Goal: Information Seeking & Learning: Understand process/instructions

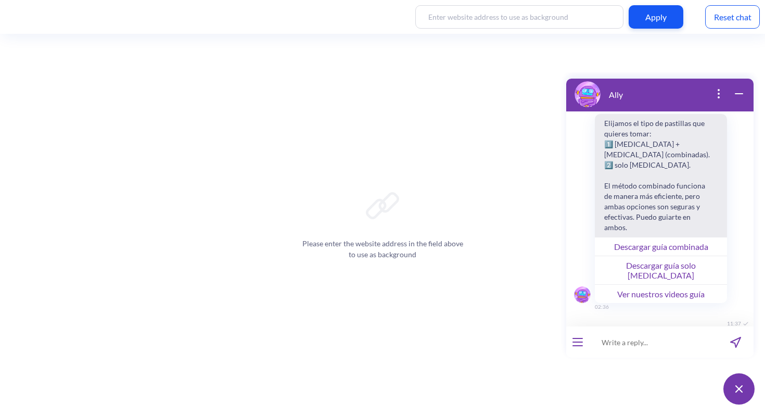
scroll to position [1777, 0]
click at [581, 343] on button "open menu" at bounding box center [577, 342] width 10 height 8
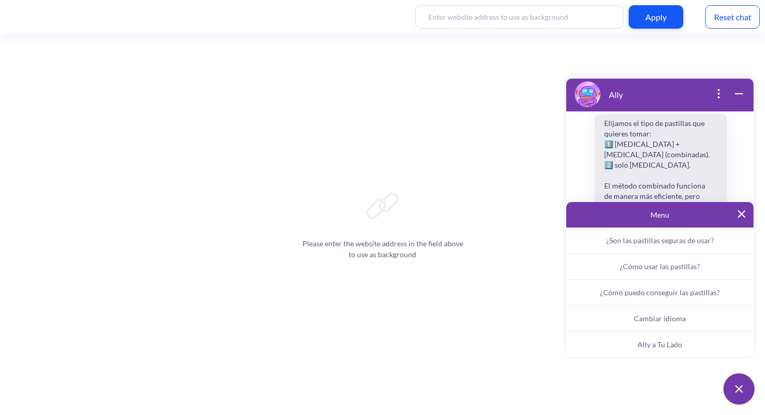
click at [634, 341] on button "Ally a Tu Lado" at bounding box center [659, 345] width 187 height 26
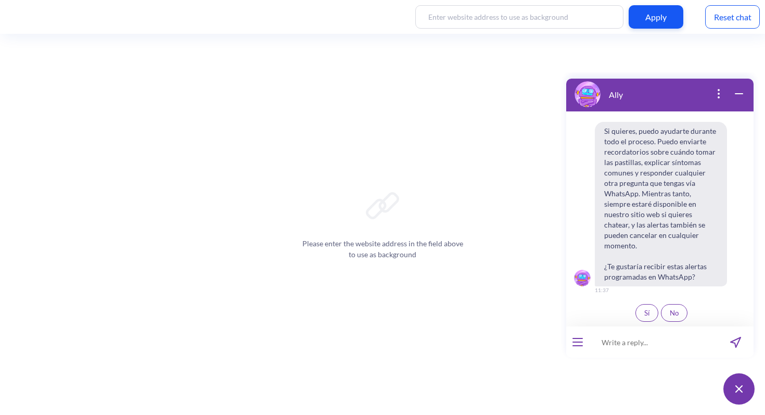
scroll to position [1999, 0]
click at [741, 94] on icon "wrap widget" at bounding box center [739, 93] width 12 height 12
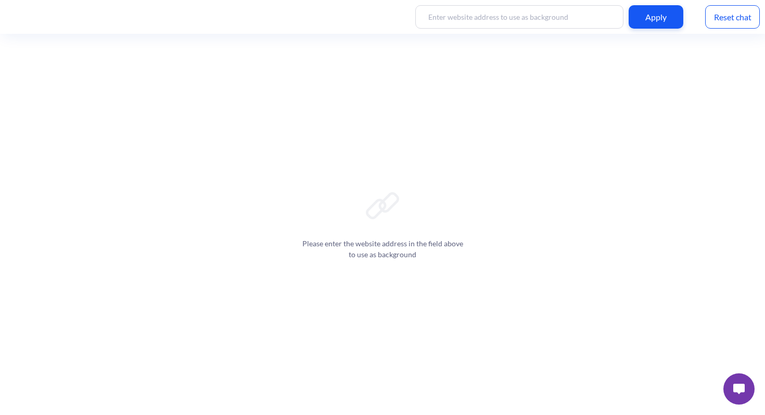
click at [737, 377] on button at bounding box center [738, 388] width 31 height 31
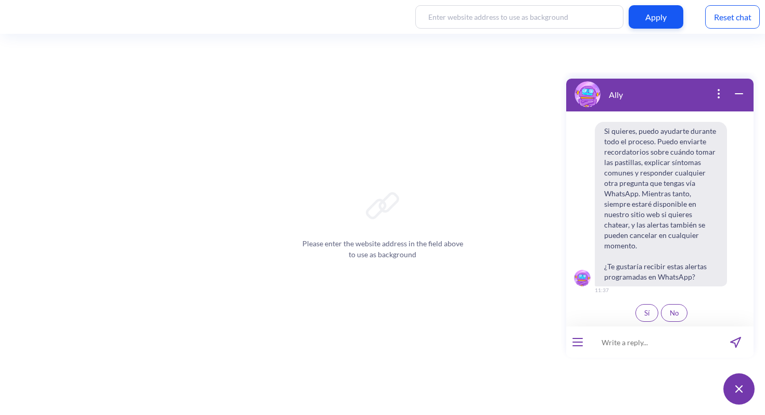
scroll to position [0, 0]
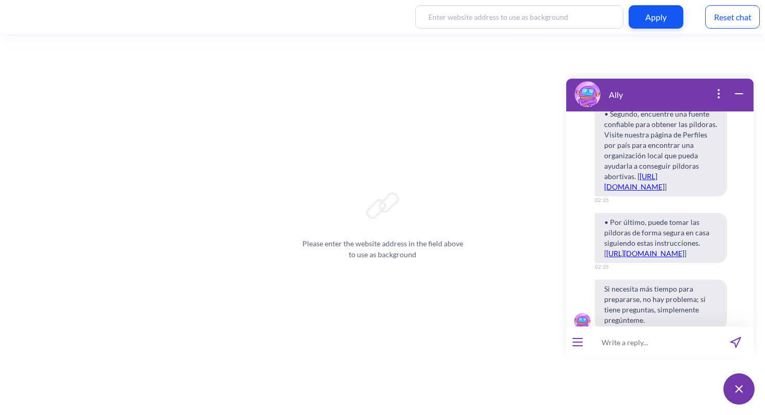
click at [741, 92] on icon "wrap widget" at bounding box center [739, 93] width 12 height 12
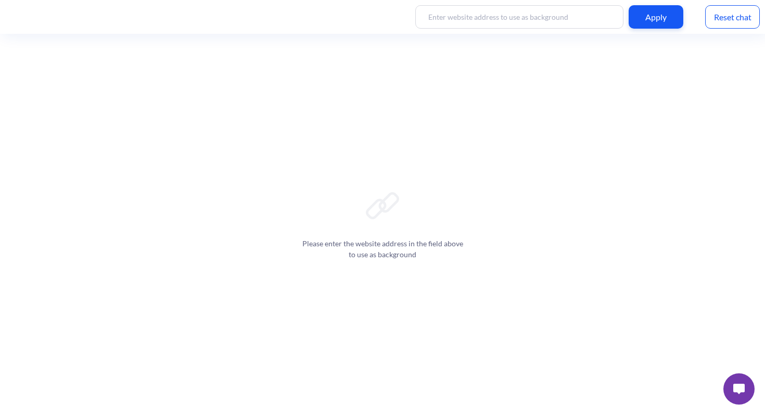
click at [739, 390] on img at bounding box center [738, 389] width 11 height 10
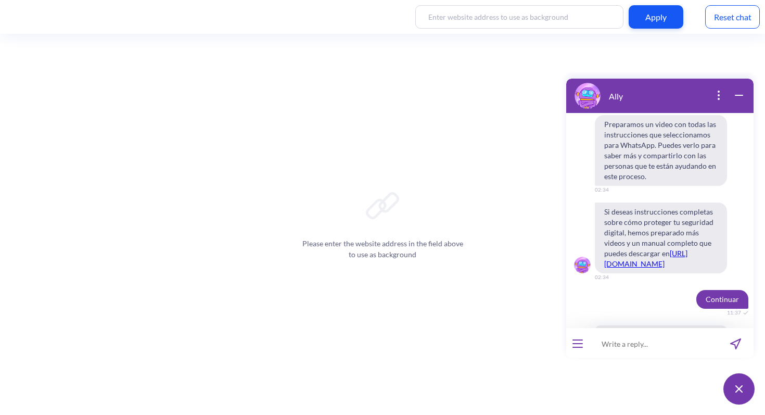
scroll to position [2, 0]
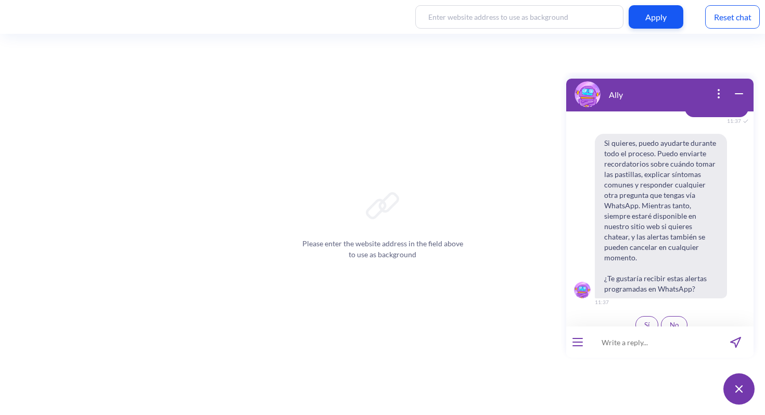
click at [718, 93] on icon "open popup" at bounding box center [718, 93] width 1 height 1
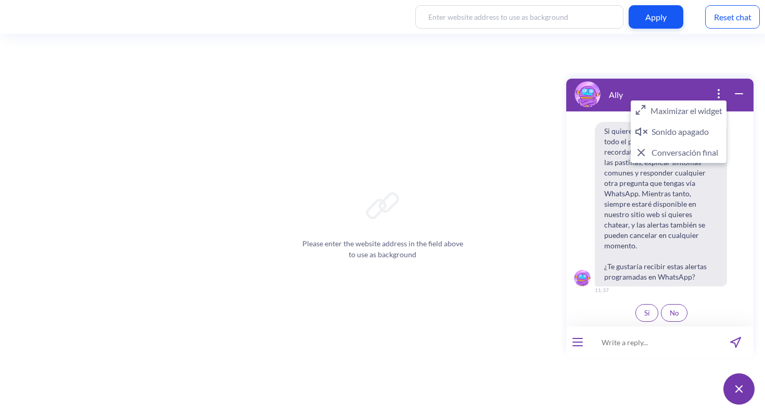
drag, startPoint x: 710, startPoint y: 110, endPoint x: 1269, endPoint y: 183, distance: 564.2
click at [710, 110] on button "Maximizar el widget" at bounding box center [679, 110] width 96 height 21
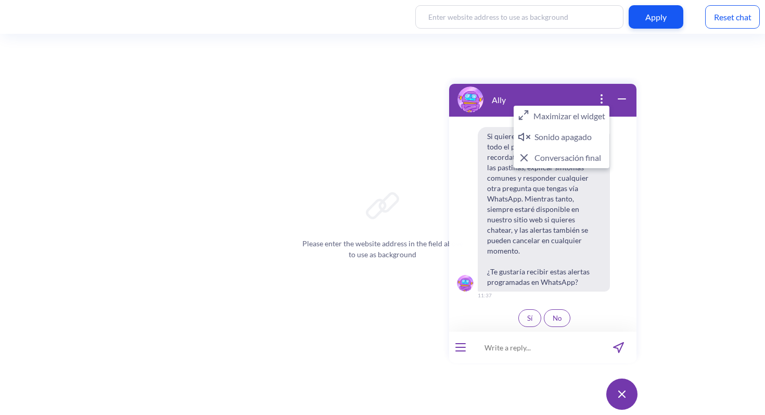
scroll to position [1, 0]
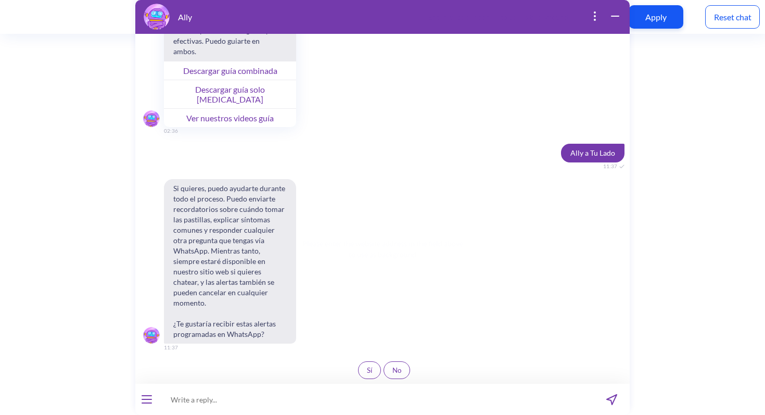
click at [616, 16] on icon "wrap widget" at bounding box center [614, 16] width 7 height 0
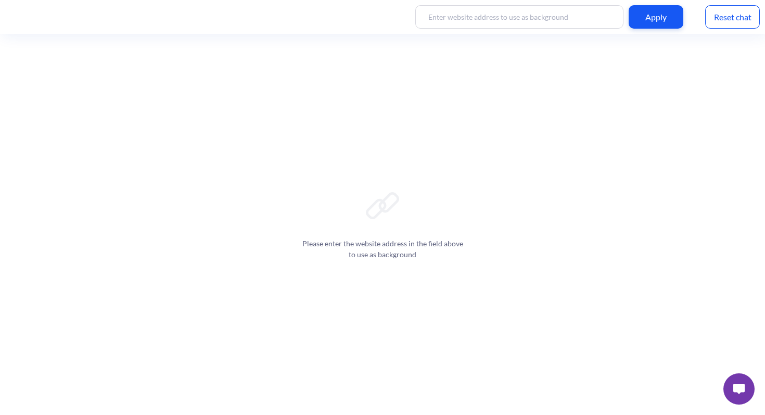
click at [738, 397] on button at bounding box center [738, 388] width 31 height 31
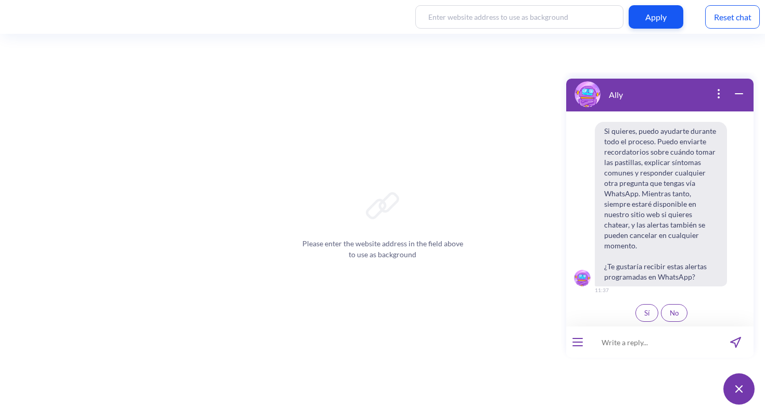
scroll to position [1999, 0]
click at [644, 312] on span "Sí" at bounding box center [646, 313] width 5 height 8
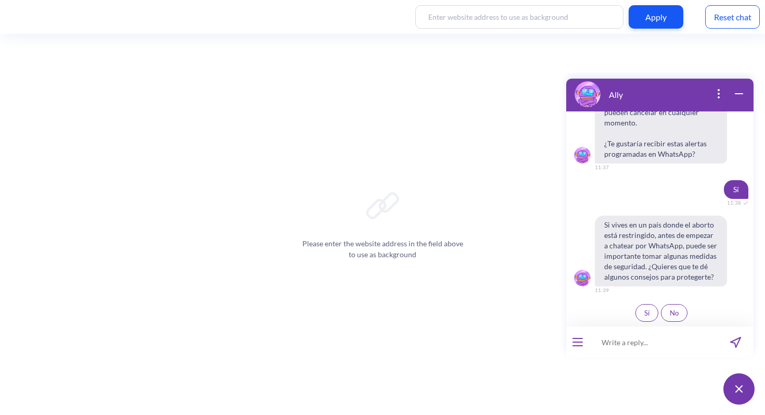
scroll to position [2122, 0]
click at [644, 311] on span "Sí" at bounding box center [646, 313] width 5 height 8
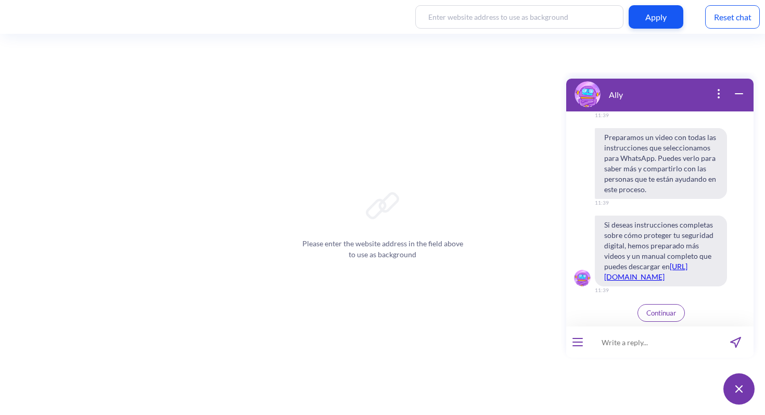
scroll to position [2471, 0]
click at [666, 281] on link "[URL][DOMAIN_NAME]" at bounding box center [645, 271] width 83 height 19
click at [660, 314] on span "Continuar" at bounding box center [661, 313] width 30 height 8
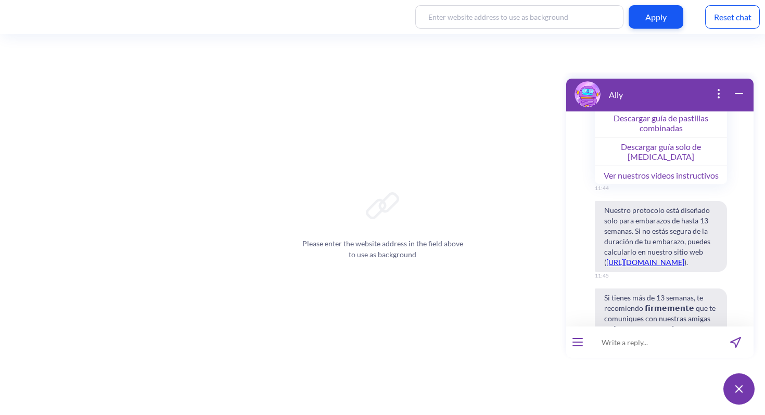
scroll to position [2823, 0]
click at [692, 136] on button "Descargar guía de pastillas combinadas" at bounding box center [661, 121] width 132 height 29
click at [635, 164] on button "Descargar guía solo de [MEDICAL_DATA]" at bounding box center [661, 150] width 132 height 29
click at [648, 183] on button "Ver nuestros videos instructivos" at bounding box center [661, 173] width 132 height 19
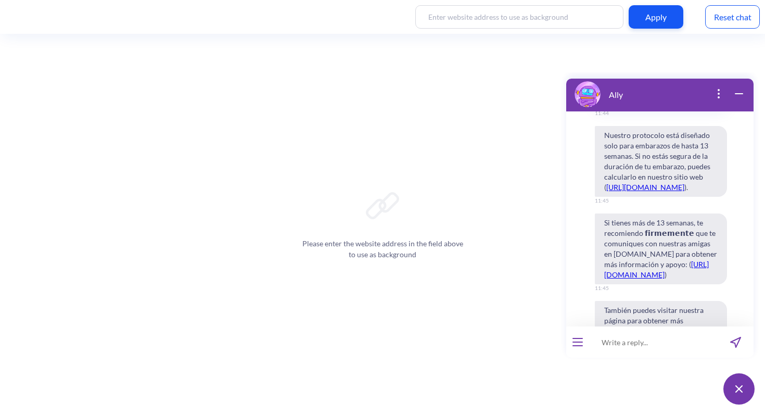
scroll to position [2914, 0]
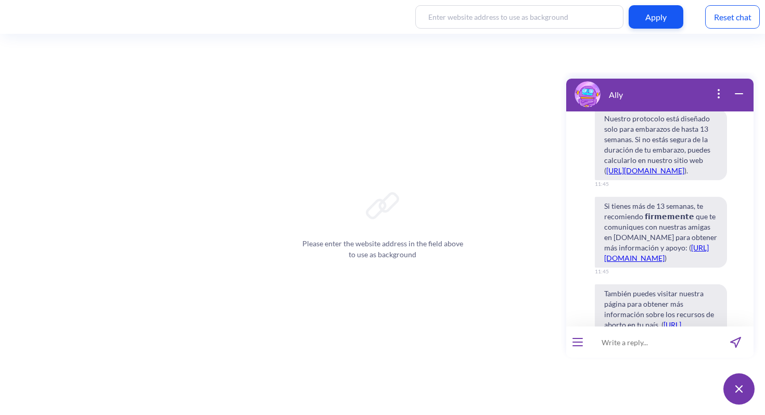
click at [667, 175] on link "[URL][DOMAIN_NAME]" at bounding box center [645, 170] width 78 height 9
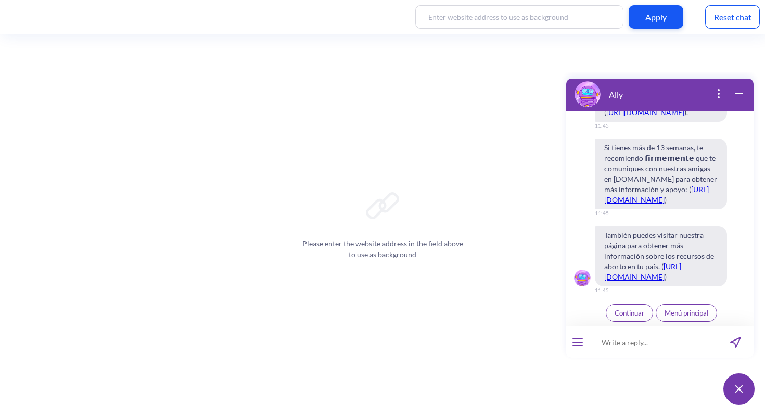
click at [655, 204] on link "[URL][DOMAIN_NAME]" at bounding box center [656, 194] width 105 height 19
click at [681, 270] on link "[URL][DOMAIN_NAME]" at bounding box center [642, 271] width 77 height 19
click at [624, 314] on span "Continuar" at bounding box center [630, 313] width 30 height 8
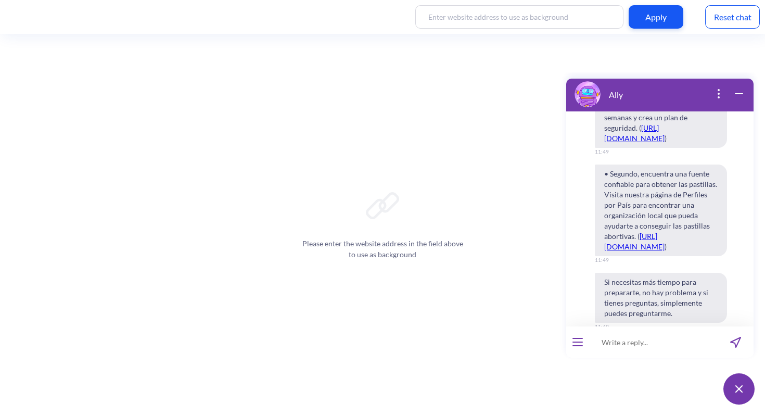
scroll to position [3320, 0]
drag, startPoint x: 613, startPoint y: 175, endPoint x: 626, endPoint y: 237, distance: 63.2
click at [626, 148] on span "• Primero, asegúrate de estar completamente informada y preparada antes de real…" at bounding box center [661, 92] width 132 height 112
click at [627, 148] on span "• Primero, asegúrate de estar completamente informada y preparada antes de real…" at bounding box center [661, 92] width 132 height 112
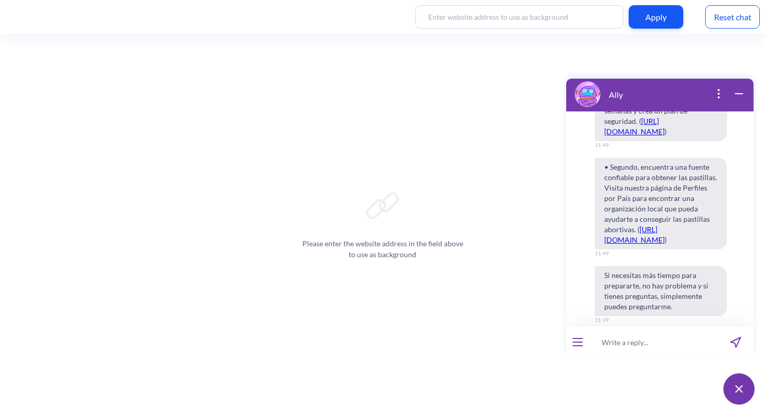
scroll to position [3339, 0]
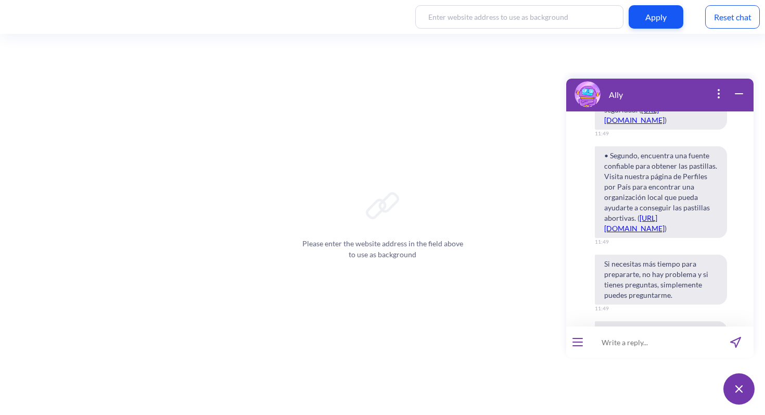
click at [657, 124] on link "[URL][DOMAIN_NAME]" at bounding box center [634, 114] width 60 height 19
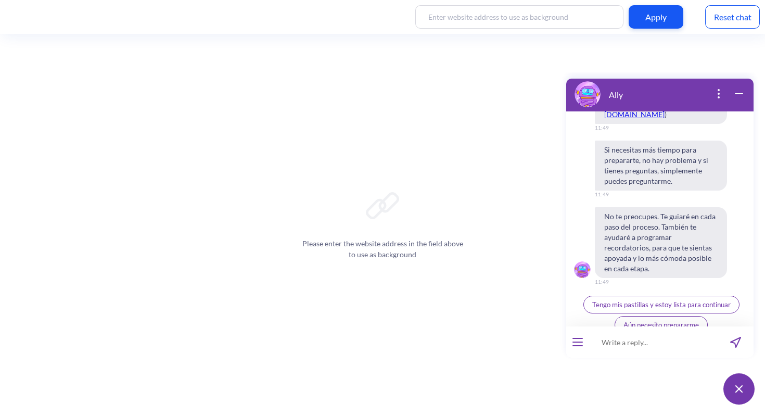
scroll to position [3456, 0]
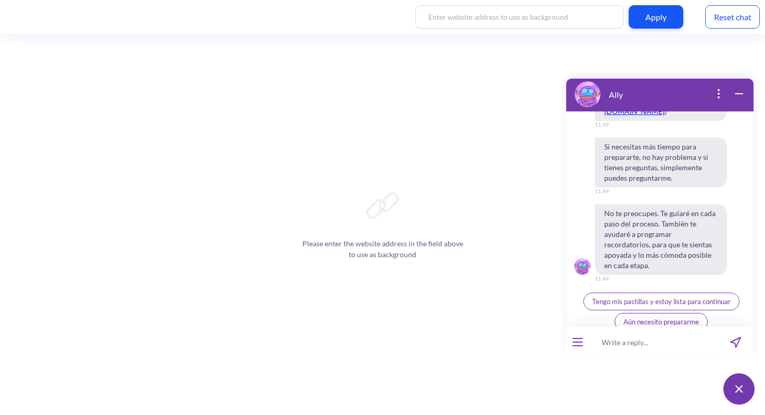
click at [643, 116] on link "[URL][DOMAIN_NAME]" at bounding box center [634, 105] width 60 height 19
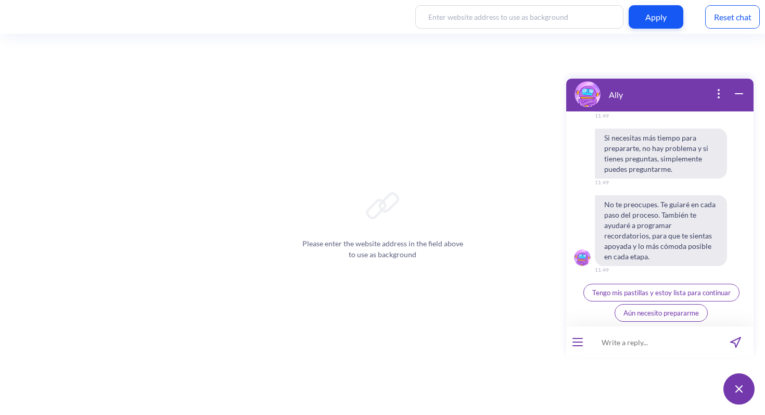
scroll to position [3545, 0]
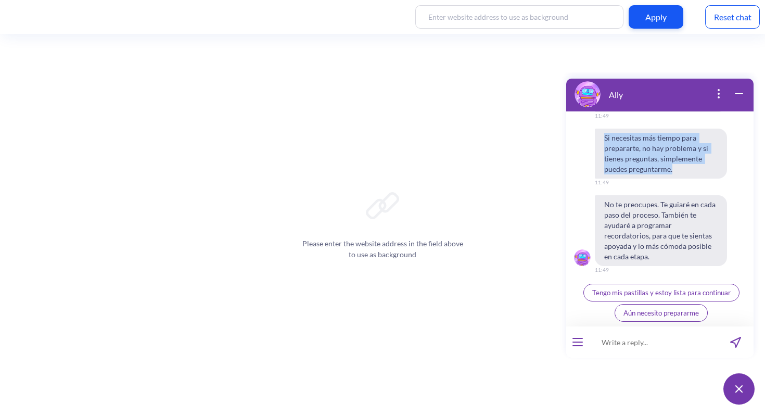
drag, startPoint x: 684, startPoint y: 239, endPoint x: 602, endPoint y: 207, distance: 87.8
click at [602, 179] on span "Si necesitas más tiempo para prepararte, no hay problema y si tienes preguntas,…" at bounding box center [661, 154] width 132 height 50
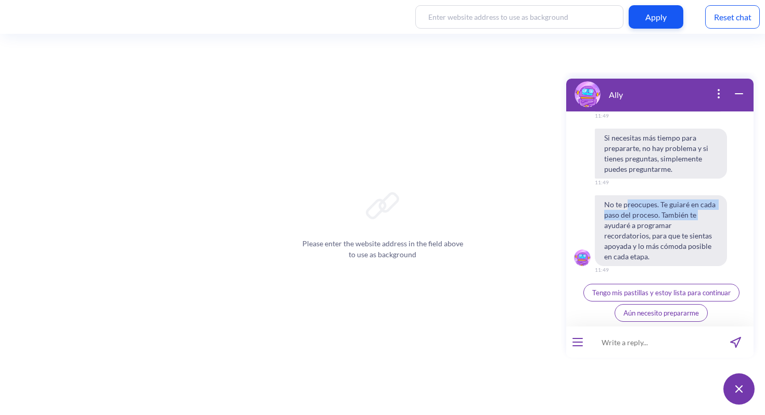
drag, startPoint x: 628, startPoint y: 219, endPoint x: 711, endPoint y: 227, distance: 83.7
click at [711, 227] on span "No te preocupes. Te guiaré en cada paso del proceso. También te ayudaré a progr…" at bounding box center [661, 230] width 132 height 71
click at [708, 234] on span "No te preocupes. Te guiaré en cada paso del proceso. También te ayudaré a progr…" at bounding box center [661, 230] width 132 height 71
drag, startPoint x: 696, startPoint y: 239, endPoint x: 686, endPoint y: 222, distance: 20.3
click at [686, 222] on span "No te preocupes. Te guiaré en cada paso del proceso. También te ayudaré a progr…" at bounding box center [661, 230] width 132 height 71
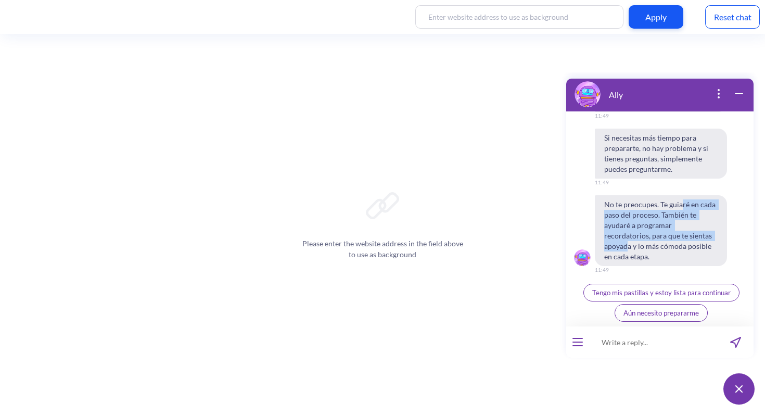
drag, startPoint x: 681, startPoint y: 211, endPoint x: 686, endPoint y: 247, distance: 36.3
click at [686, 247] on span "No te preocupes. Te guiaré en cada paso del proceso. También te ayudaré a progr…" at bounding box center [661, 230] width 132 height 71
click at [687, 249] on span "No te preocupes. Te guiaré en cada paso del proceso. También te ayudaré a progr…" at bounding box center [661, 230] width 132 height 71
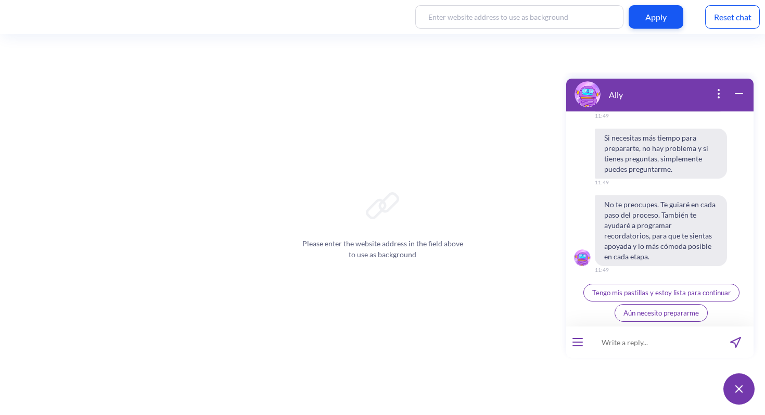
click at [692, 290] on span "Tengo mis pastillas y estoy lista para continuar" at bounding box center [661, 292] width 138 height 8
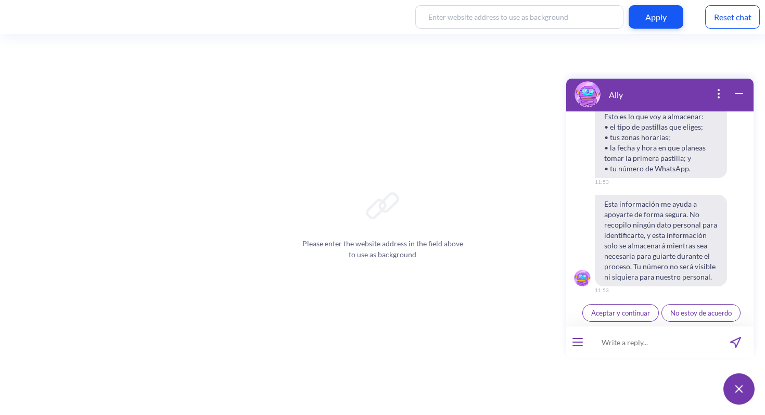
scroll to position [3835, 0]
click at [634, 311] on span "Aceptar y continuar" at bounding box center [620, 313] width 59 height 8
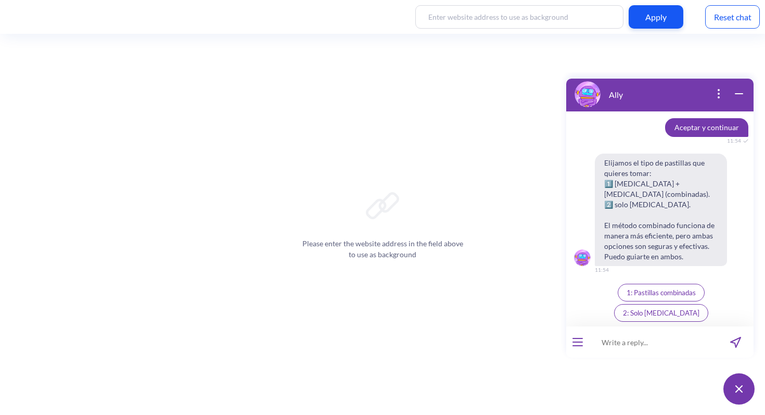
scroll to position [4000, 0]
drag, startPoint x: 626, startPoint y: 182, endPoint x: 631, endPoint y: 227, distance: 45.6
click at [631, 227] on span "Elijamos el tipo de pastillas que quieres tomar: 1️⃣ [MEDICAL_DATA] + [MEDICAL_…" at bounding box center [661, 210] width 132 height 112
click at [628, 239] on span "Elijamos el tipo de pastillas que quieres tomar: 1️⃣ [MEDICAL_DATA] + [MEDICAL_…" at bounding box center [661, 210] width 132 height 112
drag, startPoint x: 623, startPoint y: 247, endPoint x: 624, endPoint y: 260, distance: 13.1
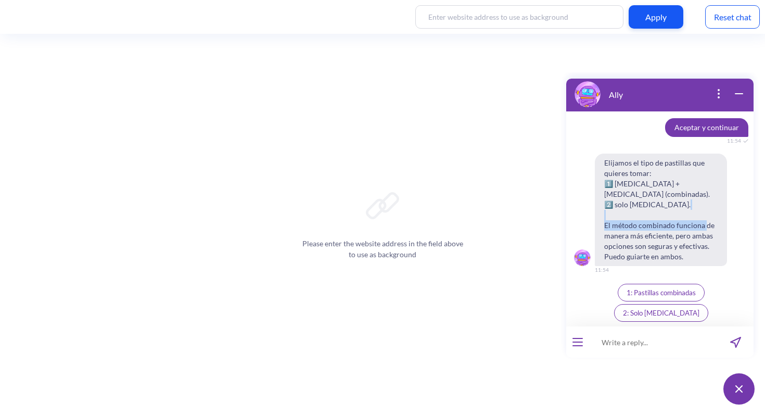
click at [624, 260] on span "Elijamos el tipo de pastillas que quieres tomar: 1️⃣ [MEDICAL_DATA] + [MEDICAL_…" at bounding box center [661, 210] width 132 height 112
click at [696, 266] on span "Elijamos el tipo de pastillas que quieres tomar: 1️⃣ [MEDICAL_DATA] + [MEDICAL_…" at bounding box center [661, 210] width 132 height 112
click at [627, 297] on span "1: Pastillas combinadas" at bounding box center [661, 292] width 69 height 8
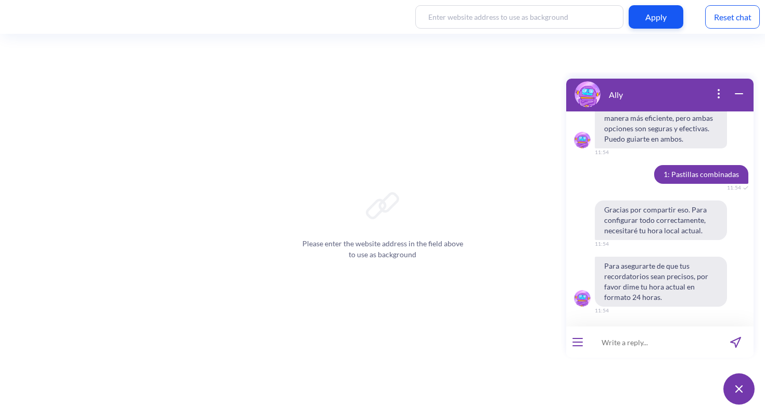
scroll to position [4138, 0]
drag, startPoint x: 649, startPoint y: 214, endPoint x: 651, endPoint y: 233, distance: 18.8
click at [651, 233] on span "Gracias por compartir eso. Para configurar todo correctamente, necesitaré tu ho…" at bounding box center [661, 220] width 132 height 40
drag, startPoint x: 660, startPoint y: 267, endPoint x: 661, endPoint y: 299, distance: 31.3
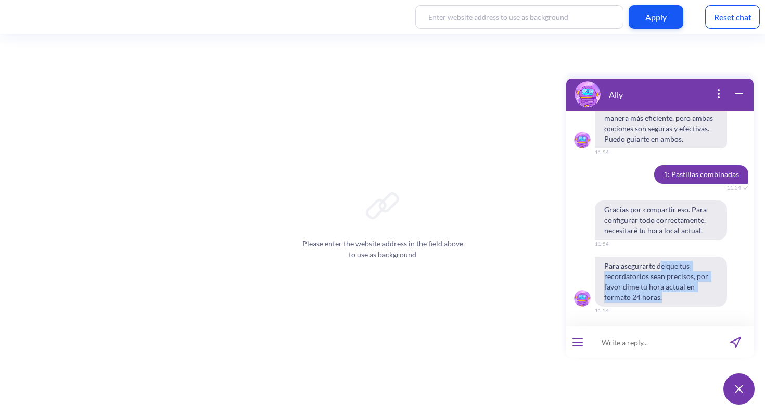
click at [661, 299] on span "Para asegurarte de que tus recordatorios sean precisos, por favor dime tu hora …" at bounding box center [661, 282] width 132 height 50
click at [662, 301] on span "Para asegurarte de que tus recordatorios sean precisos, por favor dime tu hora …" at bounding box center [661, 282] width 132 height 50
click at [639, 345] on input at bounding box center [653, 341] width 129 height 31
type input "11:55"
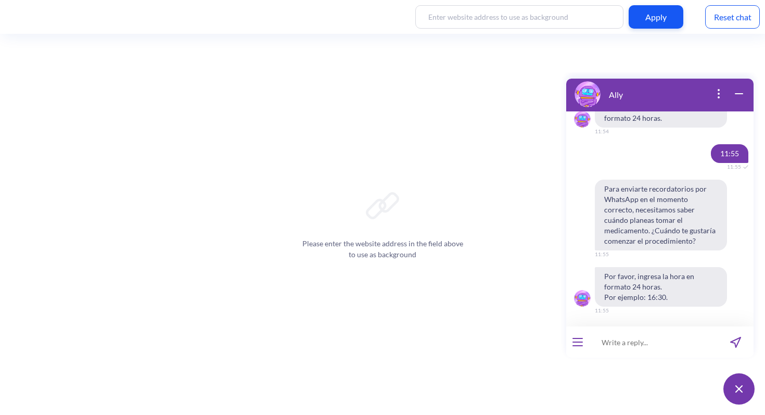
scroll to position [4317, 0]
click at [620, 345] on input at bounding box center [653, 341] width 129 height 31
click at [620, 339] on input at bounding box center [653, 341] width 129 height 31
click at [619, 343] on input at bounding box center [653, 341] width 129 height 31
type input "12:00"
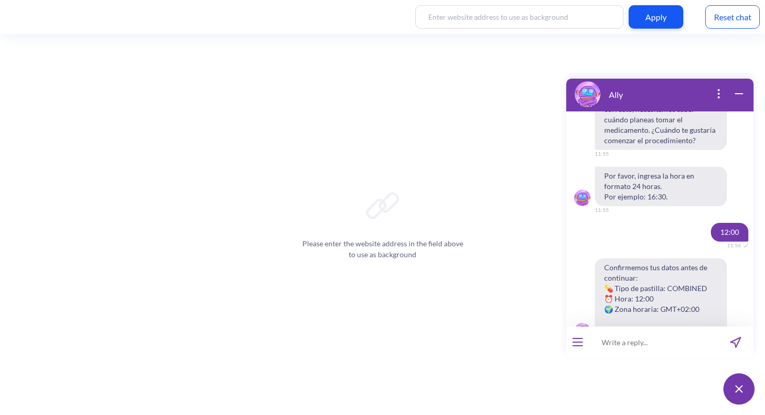
scroll to position [4470, 0]
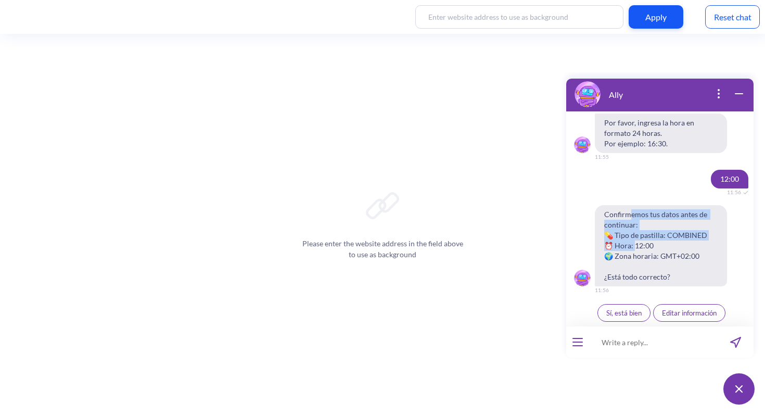
drag, startPoint x: 628, startPoint y: 216, endPoint x: 632, endPoint y: 245, distance: 28.3
click at [632, 245] on span "Confirmemos tus datos antes de continuar: 💊 Tipo de pastilla: COMBINED ⏰ Hora: …" at bounding box center [661, 245] width 132 height 81
click at [632, 313] on span "Sí, está bien" at bounding box center [623, 313] width 35 height 8
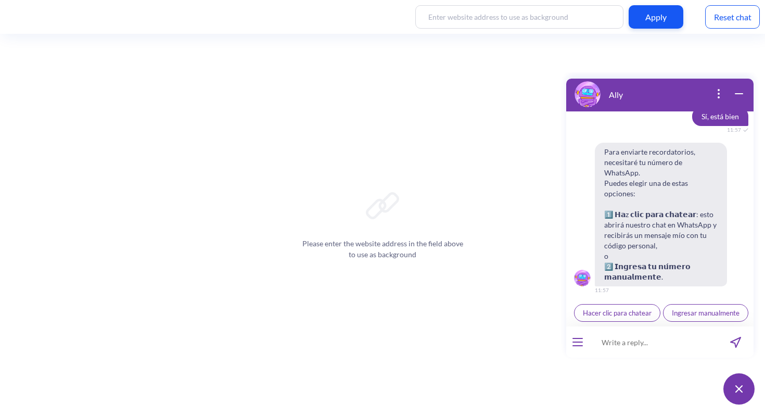
scroll to position [4676, 0]
click at [672, 313] on span "Ingresar manualmente" at bounding box center [706, 313] width 68 height 8
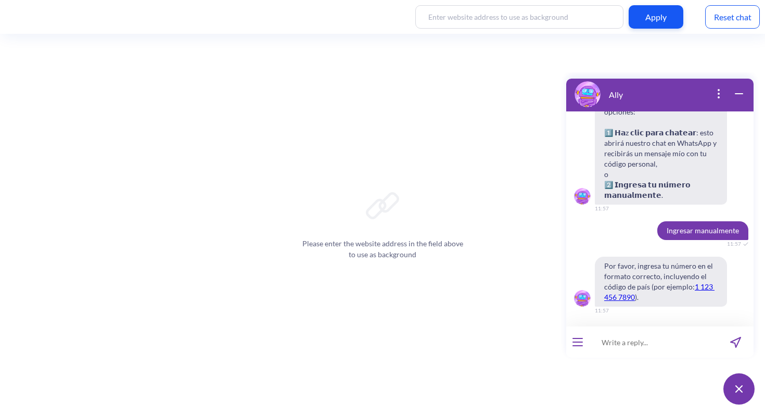
scroll to position [4737, 0]
click at [619, 336] on input at bounding box center [653, 341] width 129 height 31
click at [620, 332] on input at bounding box center [653, 341] width 129 height 31
type input "0034661614628"
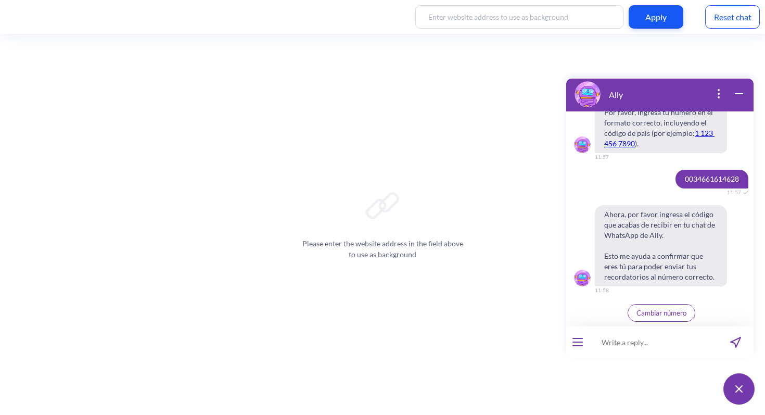
scroll to position [4891, 0]
click at [676, 313] on span "Cambiar número" at bounding box center [661, 313] width 50 height 8
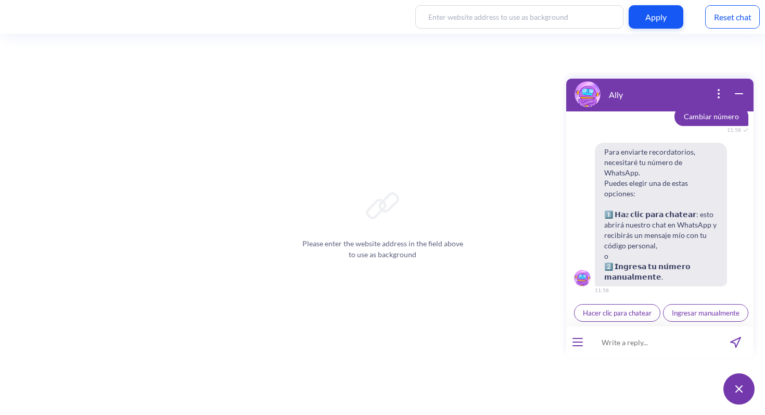
scroll to position [5096, 0]
click at [672, 313] on span "Ingresar manualmente" at bounding box center [706, 313] width 68 height 8
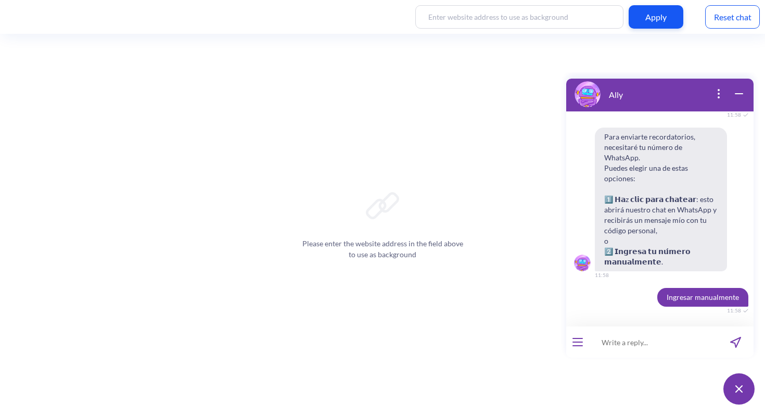
scroll to position [5102, 0]
click at [652, 339] on input at bounding box center [653, 341] width 129 height 31
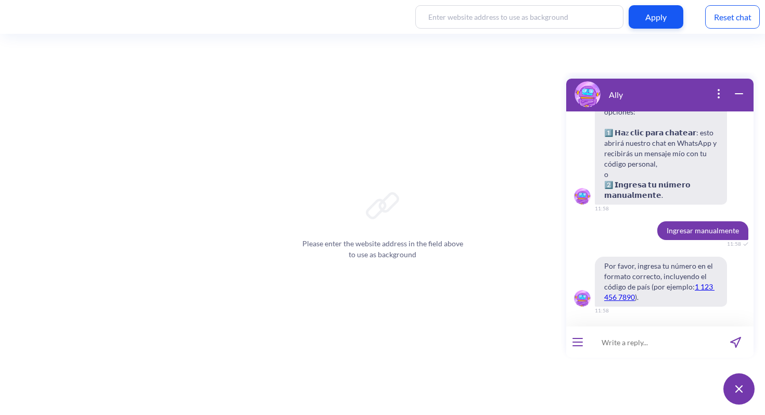
scroll to position [5158, 0]
type input "0034 661 614 628"
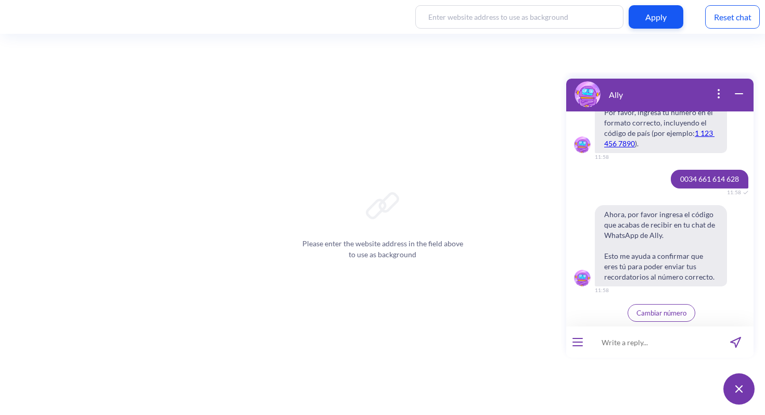
scroll to position [5311, 0]
click at [653, 311] on span "Cambiar número" at bounding box center [661, 313] width 50 height 8
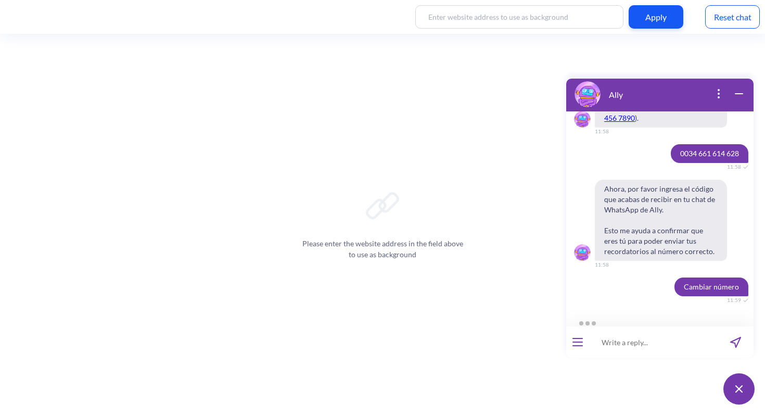
click at [645, 347] on input at bounding box center [653, 341] width 129 height 31
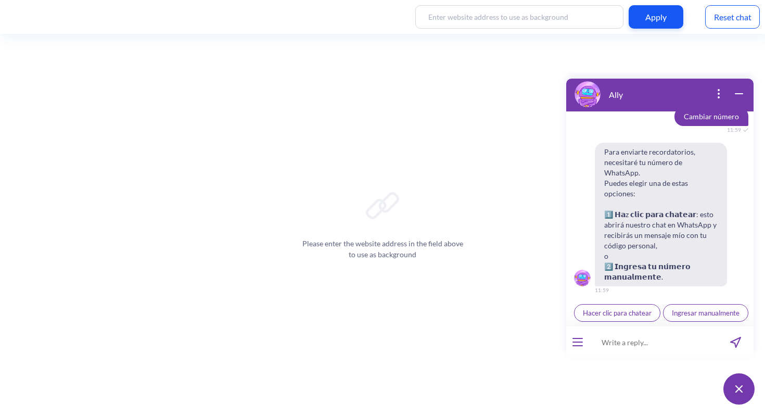
scroll to position [5517, 0]
click at [672, 314] on span "Ingresar manualmente" at bounding box center [706, 313] width 68 height 8
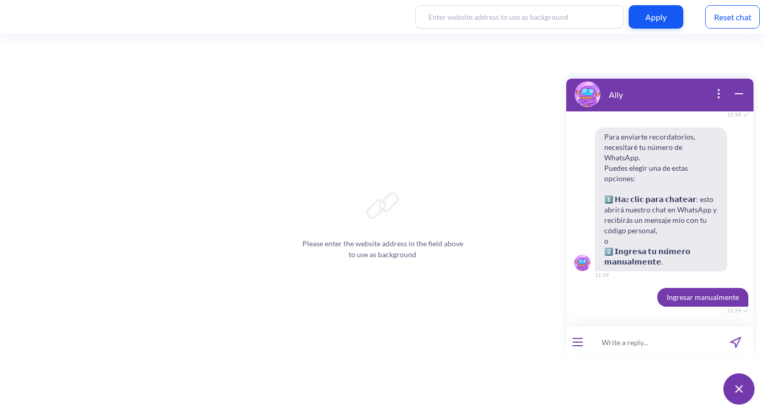
click at [646, 341] on input at bounding box center [653, 341] width 129 height 31
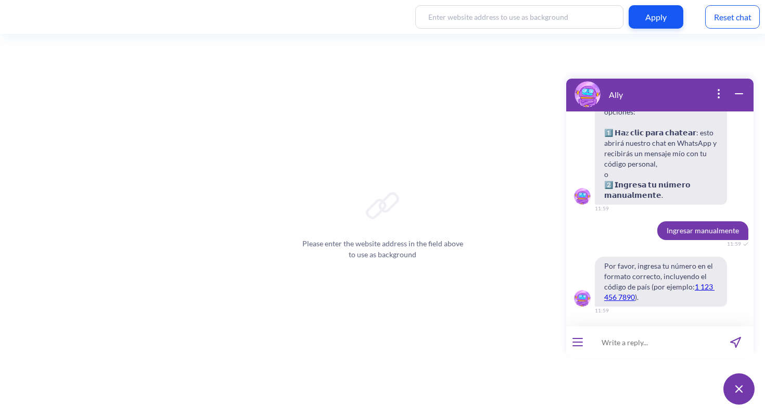
scroll to position [5578, 0]
type input "[PHONE_NUMBER]"
click at [735, 345] on icon "send message" at bounding box center [736, 342] width 10 height 10
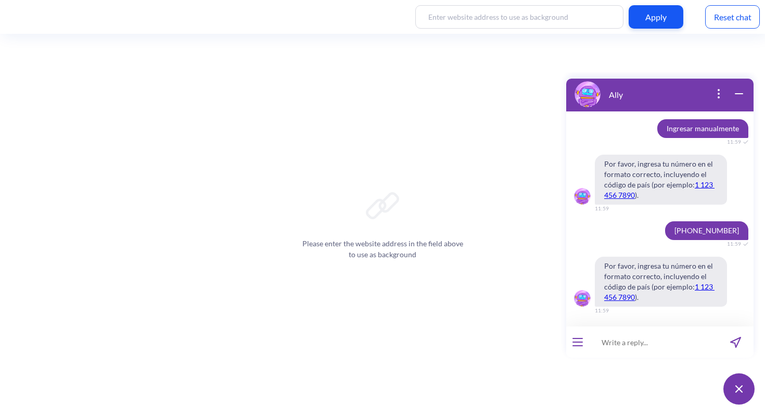
scroll to position [5680, 0]
click at [649, 334] on input at bounding box center [653, 341] width 129 height 31
type input "0034 661624628"
click at [737, 340] on icon "send message" at bounding box center [735, 342] width 11 height 11
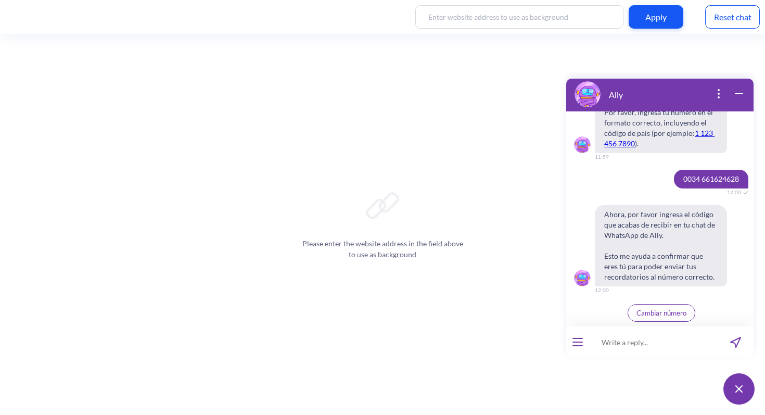
scroll to position [5834, 0]
drag, startPoint x: 733, startPoint y: 182, endPoint x: 677, endPoint y: 182, distance: 56.7
click at [677, 182] on span "0034 661624628" at bounding box center [711, 179] width 74 height 19
copy span "0034 661624628"
click at [656, 316] on span "Cambiar número" at bounding box center [661, 313] width 50 height 8
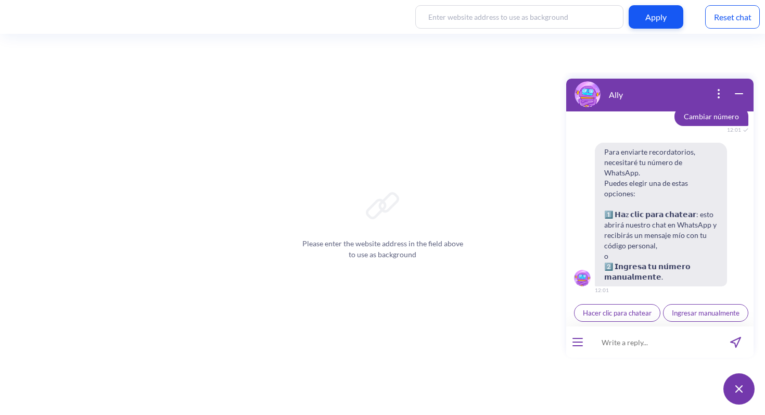
scroll to position [6039, 0]
click at [672, 315] on span "Ingresar manualmente" at bounding box center [706, 313] width 68 height 8
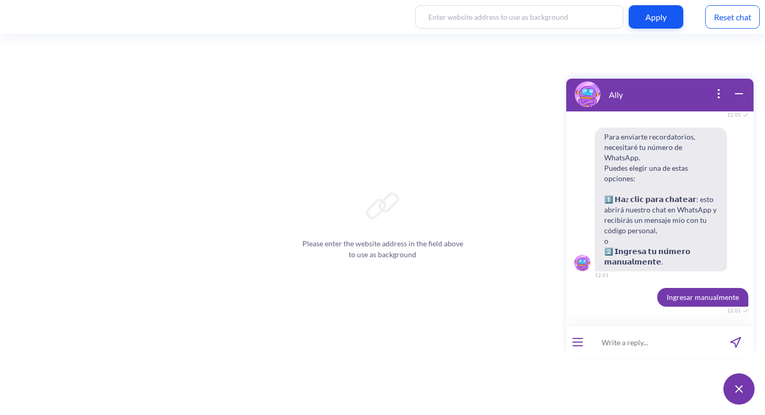
click at [648, 341] on input at bounding box center [653, 341] width 129 height 31
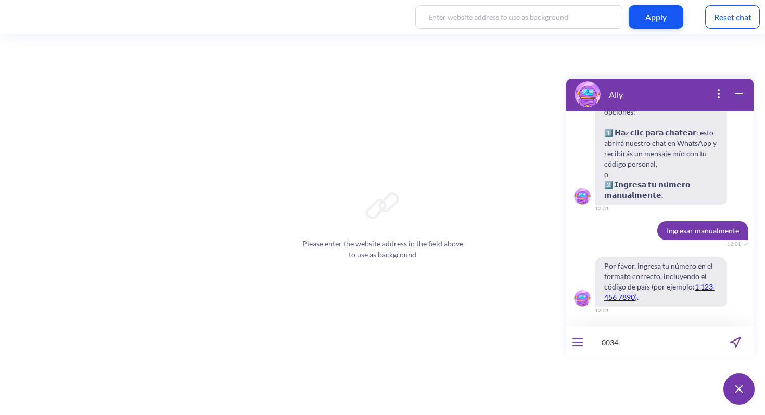
scroll to position [6101, 0]
click at [643, 341] on input "0034661618628" at bounding box center [653, 341] width 129 height 31
type input "0034661614628"
click at [678, 337] on input "0034661614628" at bounding box center [653, 341] width 129 height 31
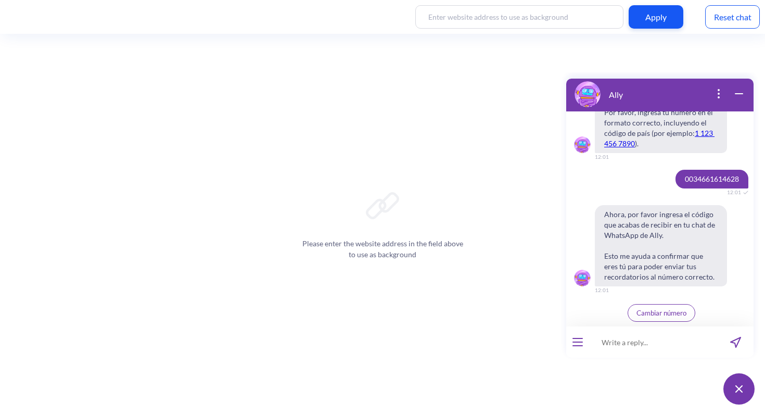
scroll to position [6254, 0]
drag, startPoint x: 696, startPoint y: 181, endPoint x: 733, endPoint y: 185, distance: 37.2
click at [733, 185] on span "0034661614628" at bounding box center [712, 179] width 73 height 19
click at [725, 185] on span "0034661614628" at bounding box center [712, 179] width 73 height 19
drag, startPoint x: 735, startPoint y: 182, endPoint x: 675, endPoint y: 177, distance: 60.5
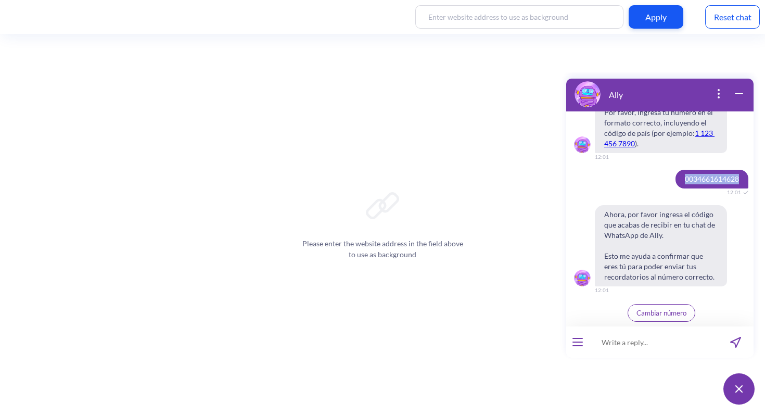
click at [676, 177] on span "0034661614628" at bounding box center [712, 179] width 73 height 19
copy span "0034661614628"
click at [660, 311] on span "Cambiar número" at bounding box center [661, 313] width 50 height 8
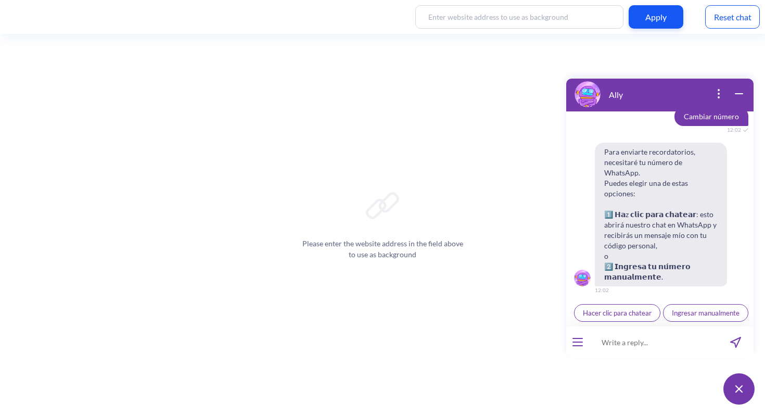
scroll to position [6460, 0]
click at [672, 314] on span "Ingresar manualmente" at bounding box center [706, 313] width 68 height 8
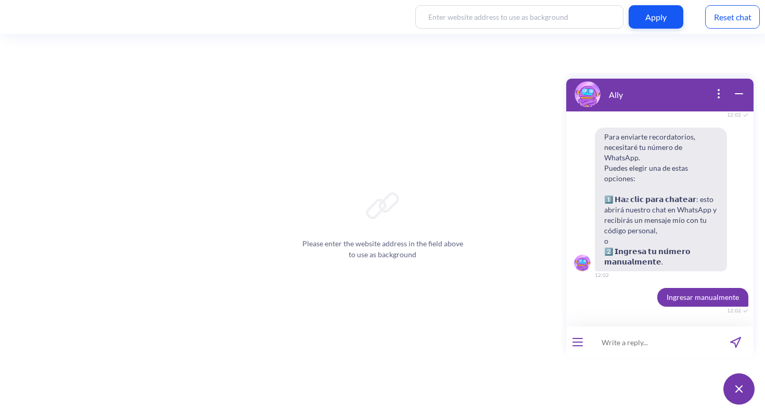
scroll to position [6465, 0]
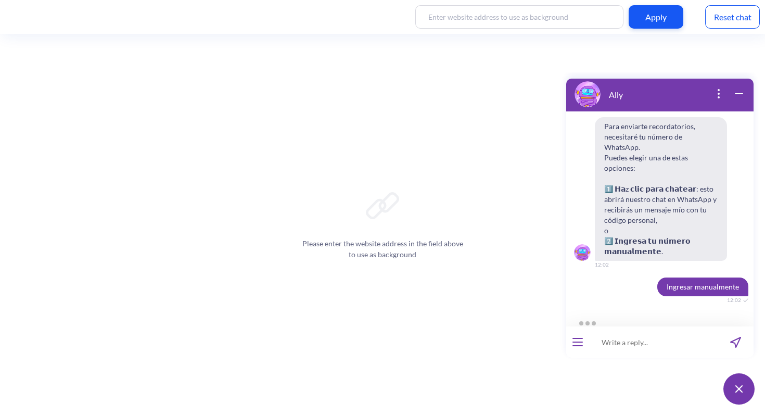
click at [632, 347] on input at bounding box center [653, 341] width 129 height 31
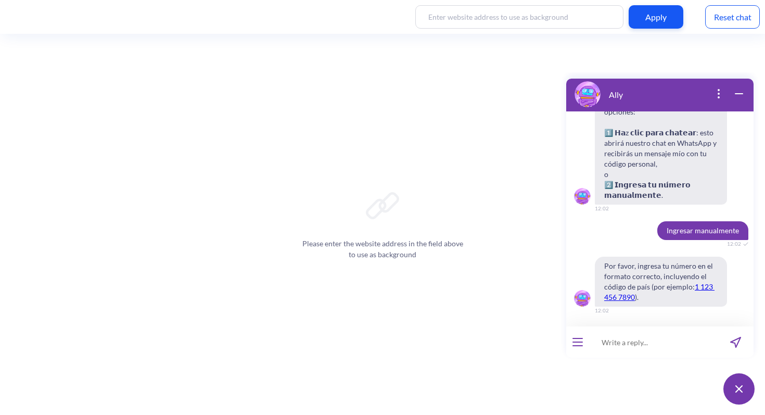
scroll to position [6521, 0]
type input "0034 661 61 46 28"
click at [686, 342] on input "0034 661 61 46 28" at bounding box center [653, 341] width 129 height 31
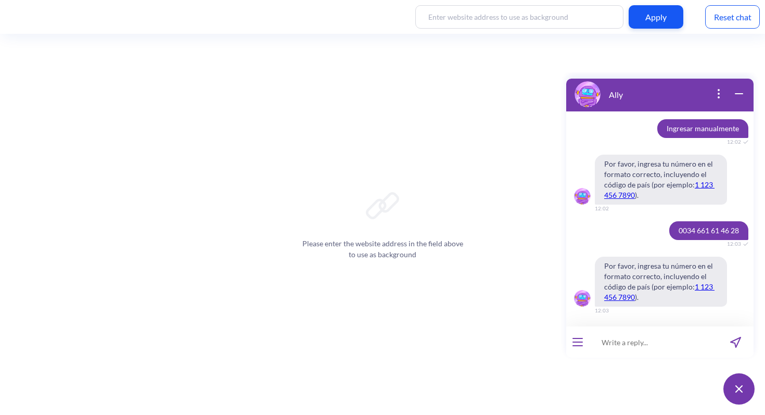
scroll to position [6623, 0]
click at [648, 342] on input at bounding box center [653, 341] width 129 height 31
type input "0034 661614628"
click at [658, 343] on input "0034 661614628" at bounding box center [653, 341] width 129 height 31
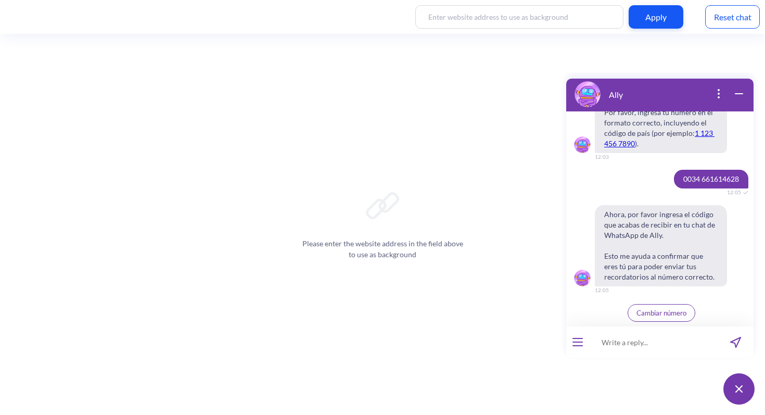
scroll to position [6777, 0]
click at [664, 314] on span "Cambiar número" at bounding box center [661, 313] width 50 height 8
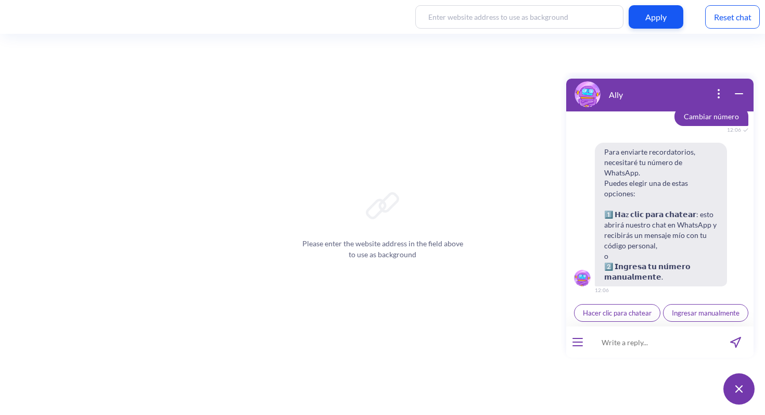
scroll to position [6982, 0]
click at [652, 309] on span "Hacer clic para chatear" at bounding box center [617, 313] width 69 height 8
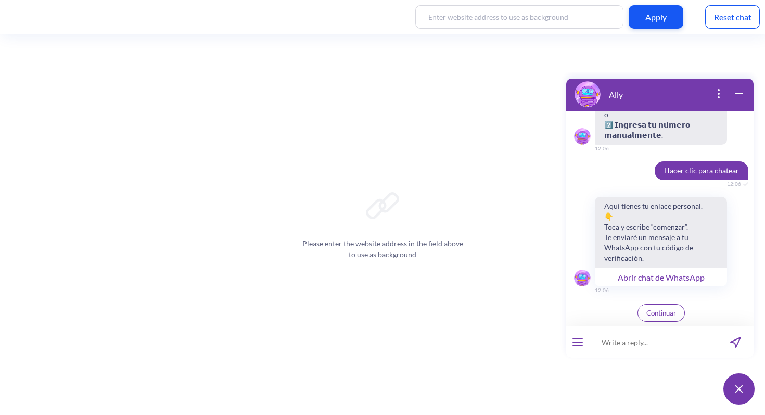
scroll to position [7094, 0]
click at [662, 276] on button "Abrir chat de WhatsApp" at bounding box center [661, 276] width 132 height 19
drag, startPoint x: 678, startPoint y: 128, endPoint x: 614, endPoint y: 127, distance: 64.5
click at [614, 127] on span "Para enviarte recordatorios, necesitaré tu número de WhatsApp. Puedes elegir un…" at bounding box center [661, 73] width 132 height 144
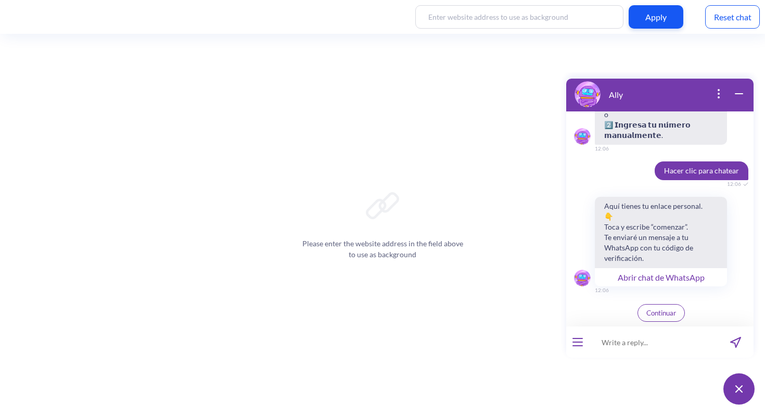
copy span "𝗛𝗮z 𝗰𝗹𝗶𝗰 𝗽𝗮𝗿𝗮 𝗰𝗵𝗮𝘁𝗲𝗮𝗿: esto abrirá nue"
click at [627, 350] on input at bounding box center [653, 341] width 129 height 31
paste input "568533"
type input "568533"
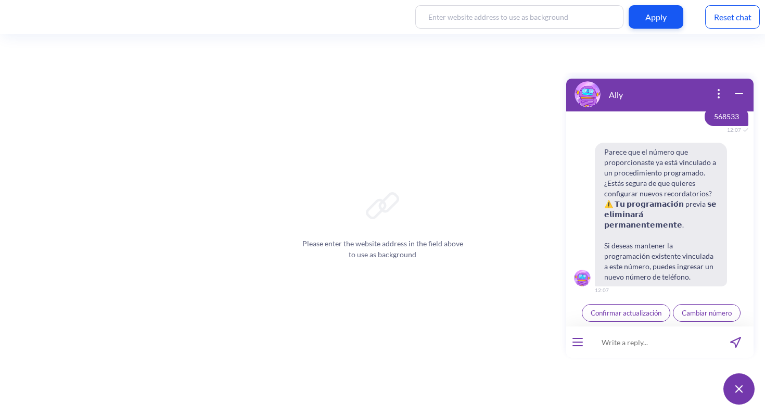
scroll to position [7279, 0]
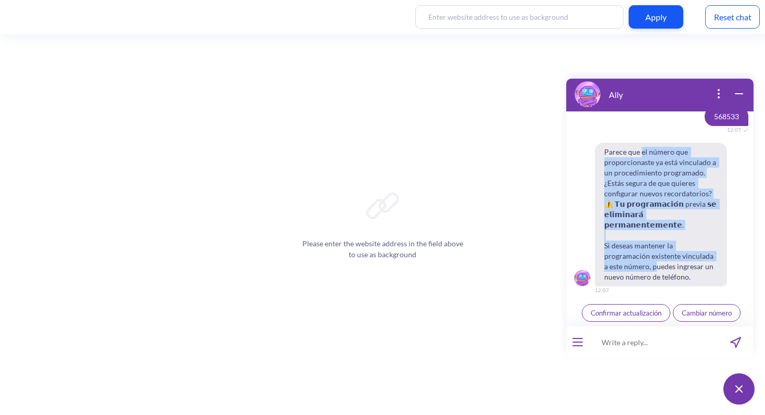
drag, startPoint x: 642, startPoint y: 163, endPoint x: 651, endPoint y: 264, distance: 101.9
click at [651, 264] on span "Parece que el número que proporcionaste ya está vinculado a un procedimiento pr…" at bounding box center [661, 215] width 132 height 144
click at [647, 263] on span "Parece que el número que proporcionaste ya está vinculado a un procedimiento pr…" at bounding box center [661, 215] width 132 height 144
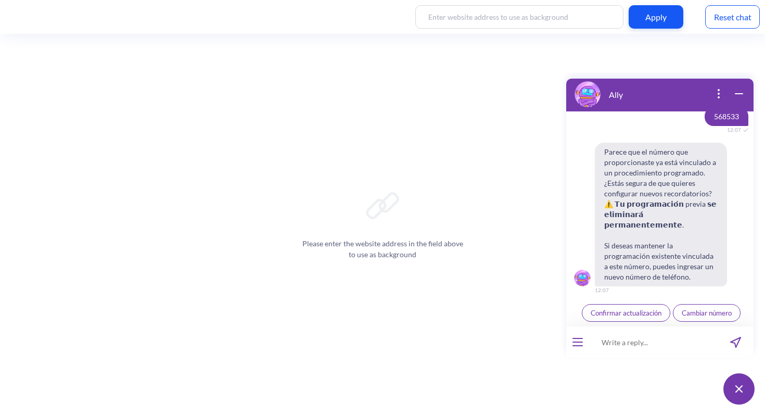
click at [636, 315] on span "Confirmar actualización" at bounding box center [626, 313] width 71 height 8
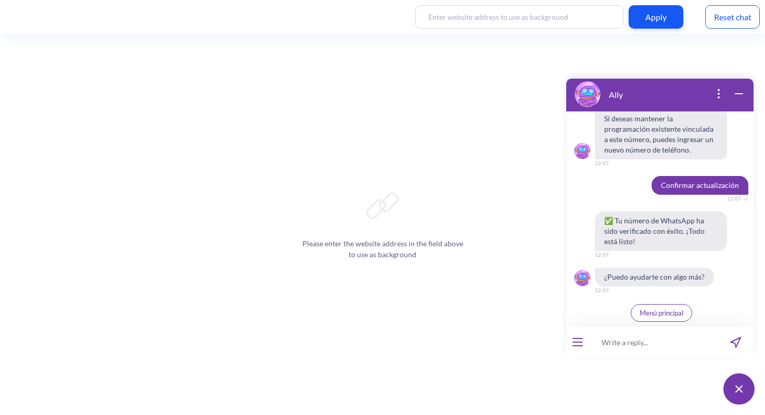
scroll to position [7406, 0]
click at [672, 312] on span "Menú principal" at bounding box center [662, 313] width 44 height 8
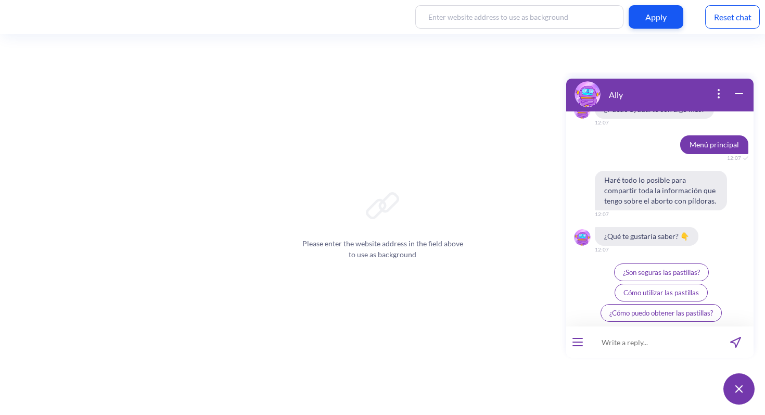
scroll to position [7574, 0]
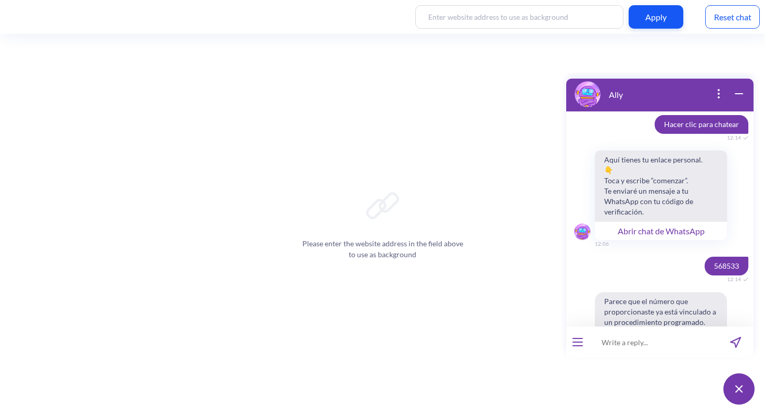
scroll to position [1094, 0]
